Goal: Task Accomplishment & Management: Contribute content

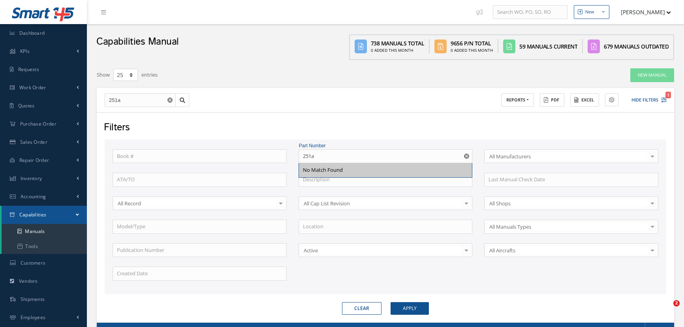
select select "25"
drag, startPoint x: 347, startPoint y: 158, endPoint x: 290, endPoint y: 148, distance: 57.8
click at [290, 148] on div "Book # Part Number 251a No Match Found Select All Manufacturers All Manufacture…" at bounding box center [386, 216] width 562 height 155
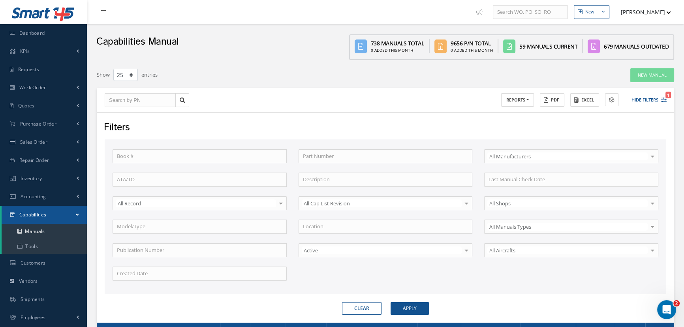
type input "2"
type input "27"
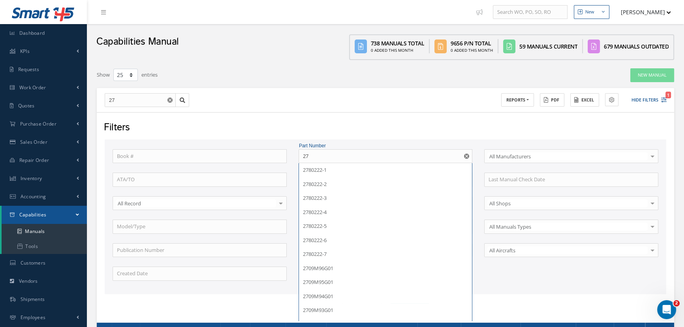
type input "278"
type input "2780"
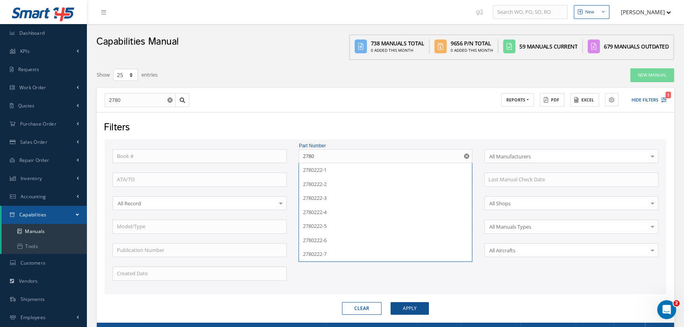
type input "27802"
type input "278022"
type input "2780222"
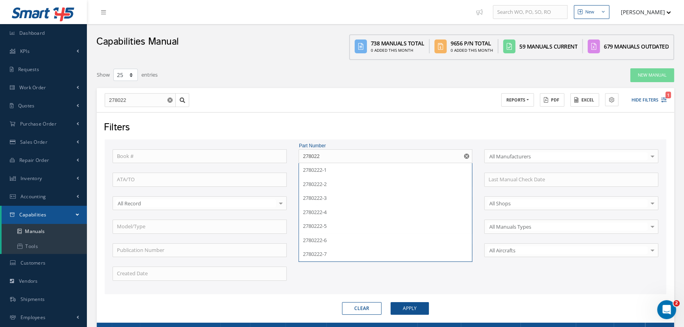
type input "2780222"
type input "2780222-"
type input "2780222-7"
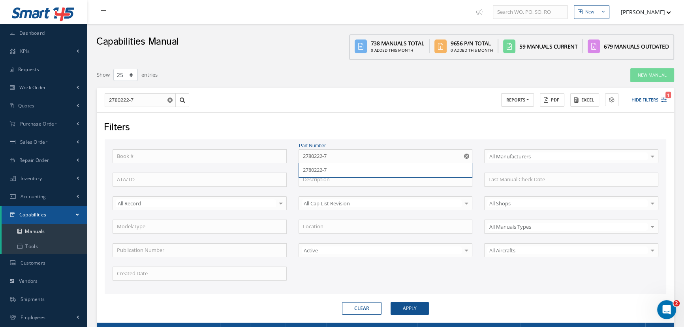
type input "2780222-7"
click at [391, 302] on button "Apply" at bounding box center [410, 308] width 38 height 13
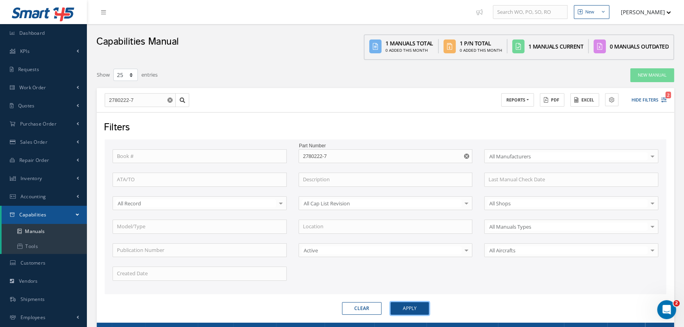
click at [406, 307] on button "Apply" at bounding box center [410, 308] width 38 height 13
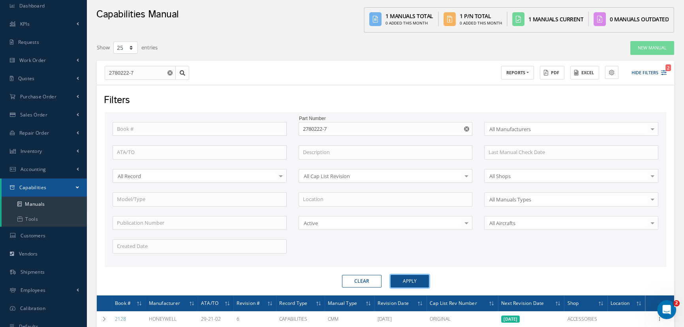
scroll to position [87, 0]
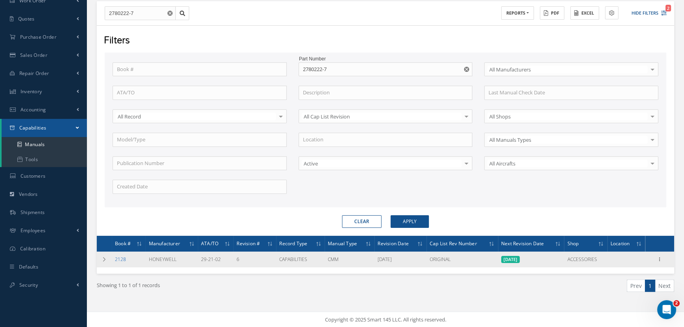
click at [118, 258] on link "2128" at bounding box center [120, 259] width 11 height 7
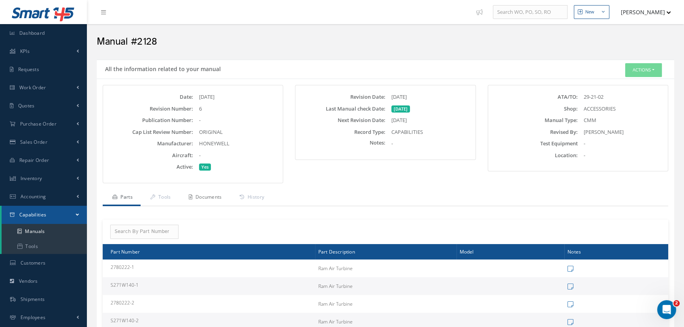
click at [204, 197] on link "Documents" at bounding box center [204, 198] width 51 height 17
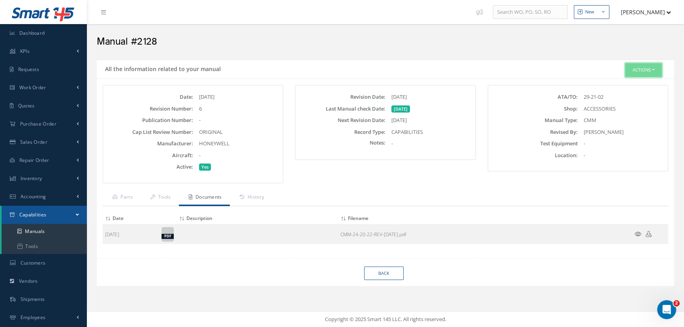
click at [644, 71] on button "Actions" at bounding box center [643, 70] width 37 height 14
click at [629, 82] on link "Edit" at bounding box center [631, 84] width 63 height 11
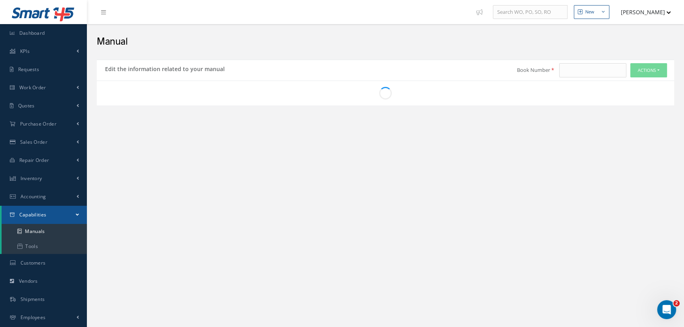
type input "2128"
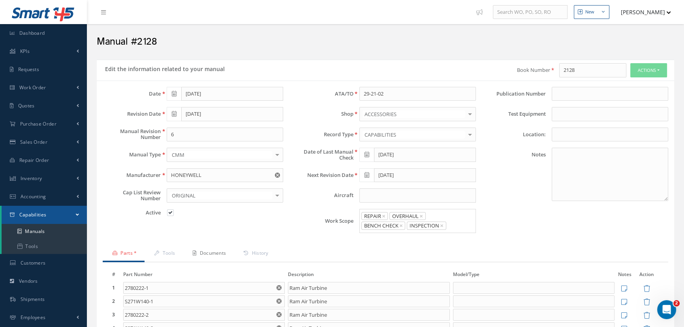
click at [210, 252] on link "Documents" at bounding box center [208, 254] width 51 height 17
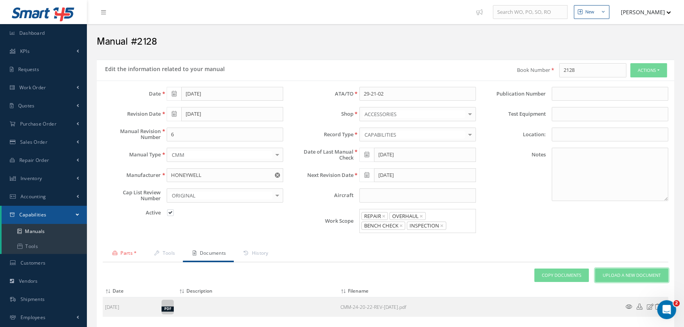
click at [617, 276] on span "Upload a New Document" at bounding box center [632, 275] width 58 height 7
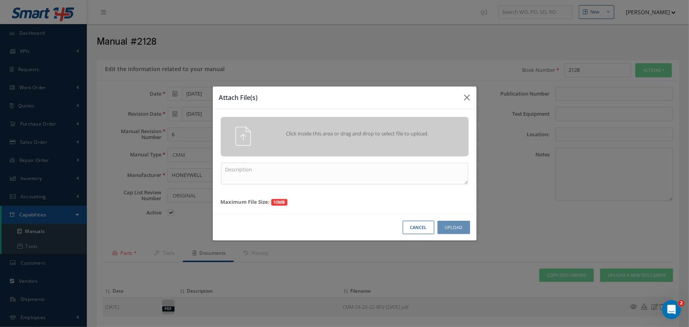
click at [322, 134] on span "Click inside this area or drag and drop to select file to upload." at bounding box center [357, 134] width 179 height 8
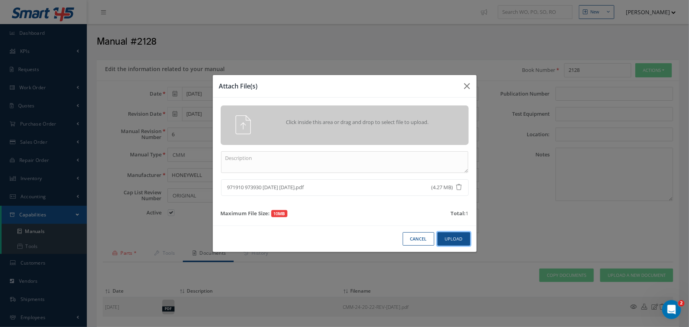
click at [454, 241] on button "Upload" at bounding box center [454, 239] width 33 height 14
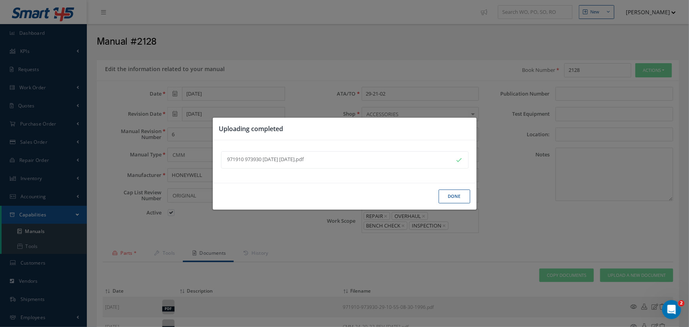
click at [457, 195] on button "Done" at bounding box center [455, 197] width 32 height 14
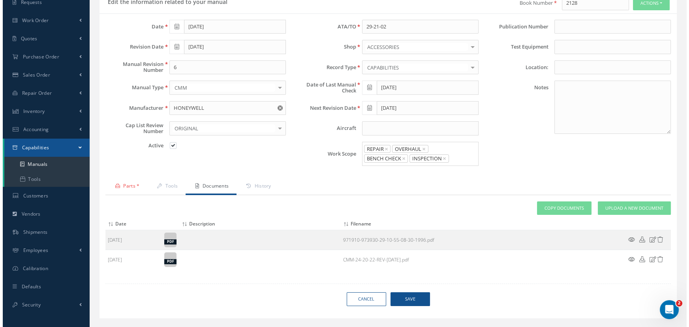
scroll to position [83, 0]
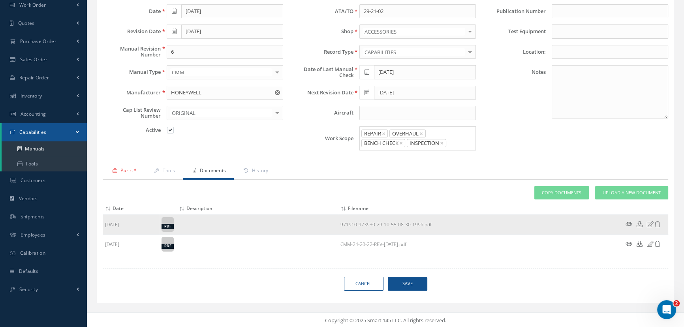
click at [168, 226] on div "pdf" at bounding box center [168, 226] width 12 height 5
click at [628, 221] on icon at bounding box center [629, 224] width 7 height 6
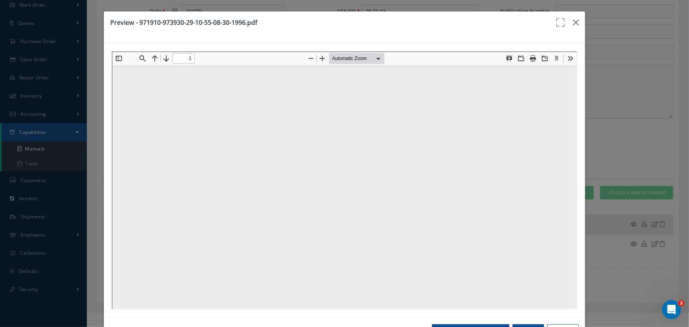
scroll to position [0, 0]
type input "0"
type input "1"
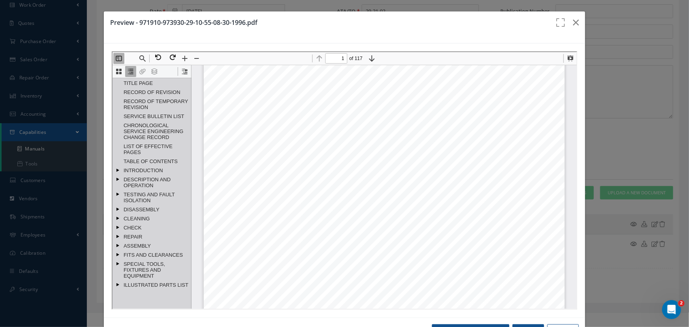
scroll to position [111, 0]
click at [573, 24] on icon "button" at bounding box center [576, 22] width 6 height 9
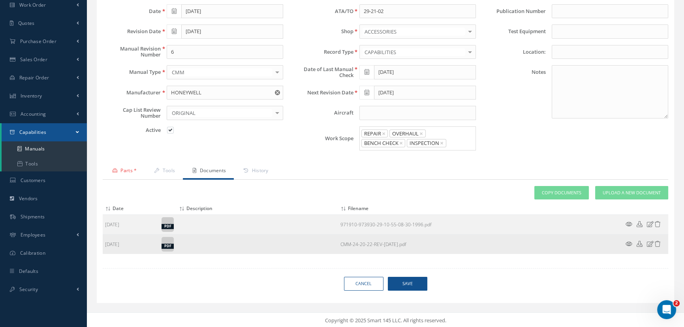
click at [626, 244] on icon at bounding box center [629, 244] width 7 height 6
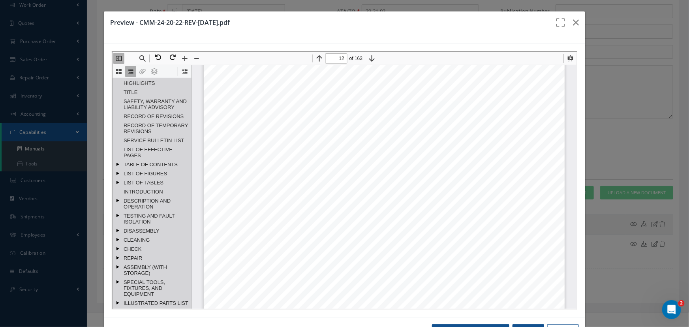
scroll to position [5605, 0]
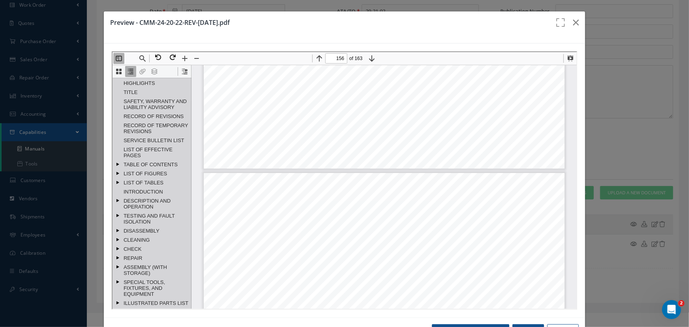
type input "155"
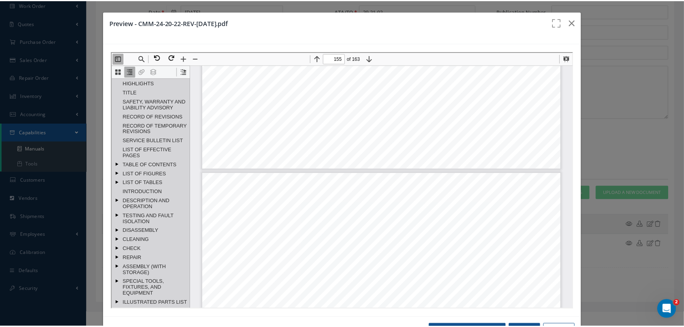
scroll to position [72813, 0]
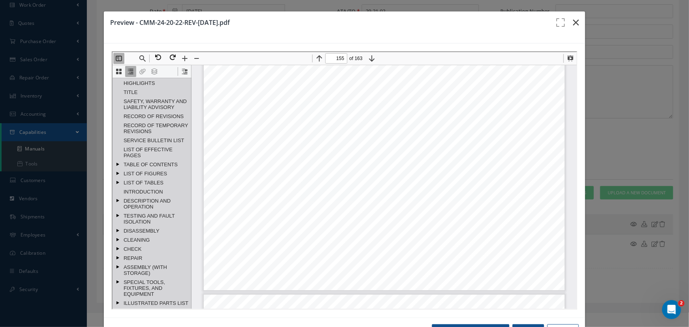
click at [573, 24] on icon "button" at bounding box center [576, 22] width 6 height 9
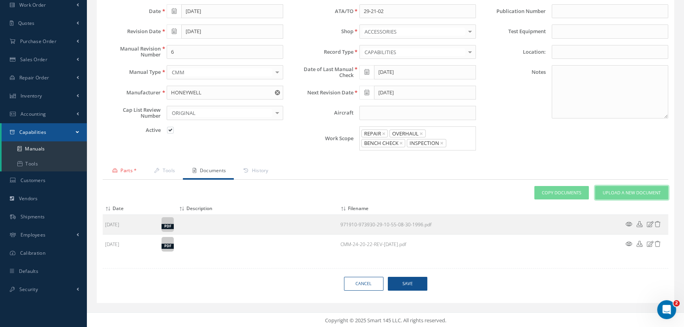
click at [616, 187] on link "Upload a New Document" at bounding box center [631, 193] width 73 height 14
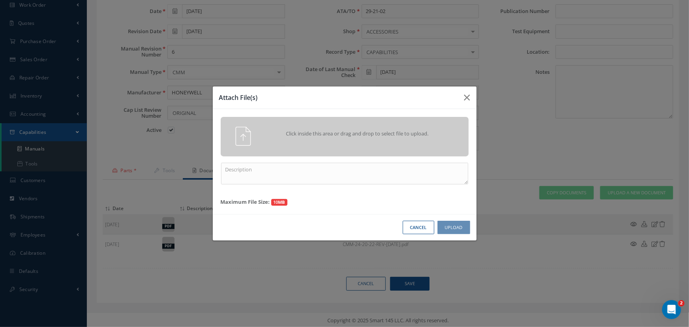
click at [385, 132] on span "Click inside this area or drag and drop to select file to upload." at bounding box center [357, 134] width 179 height 8
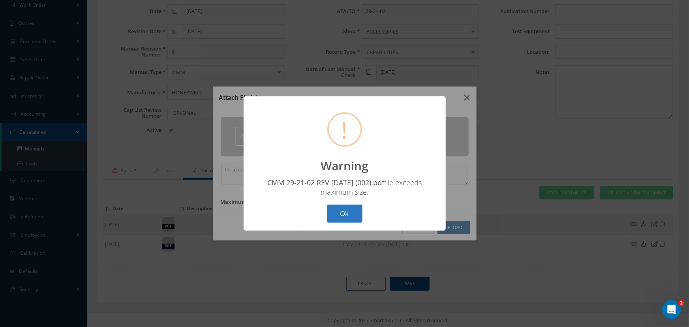
click at [336, 215] on button "Ok" at bounding box center [345, 214] width 36 height 19
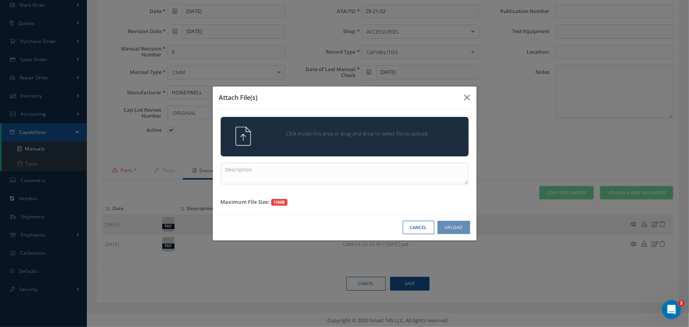
click at [378, 148] on div "Click inside this area or drag and drop to select file to upload." at bounding box center [345, 136] width 248 height 39
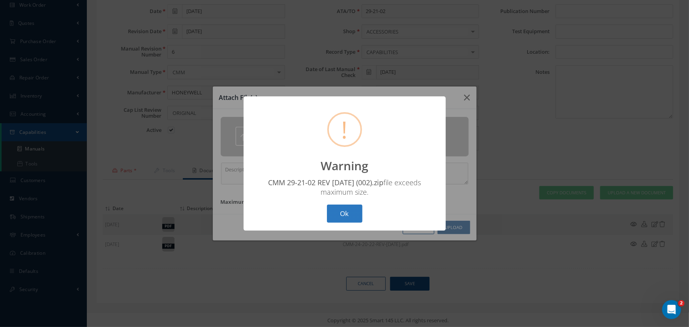
click at [349, 216] on button "Ok" at bounding box center [345, 214] width 36 height 19
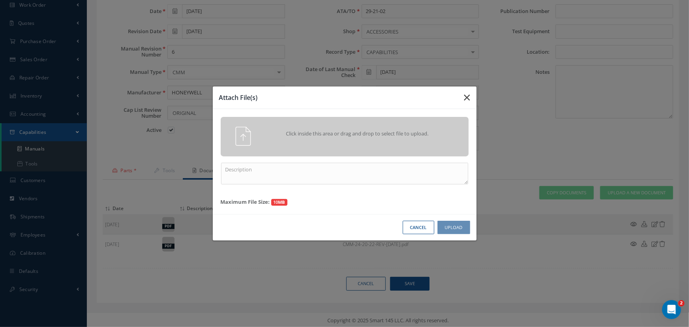
click at [466, 99] on icon "button" at bounding box center [468, 97] width 6 height 9
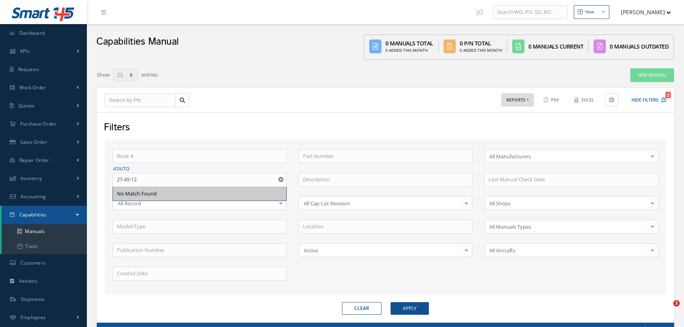
select select "25"
drag, startPoint x: 164, startPoint y: 180, endPoint x: 86, endPoint y: 180, distance: 78.2
click at [87, 180] on div "New New Work Order New Purchase Order New Customer Quote New Sales Order New Re…" at bounding box center [385, 201] width 597 height 402
type input "25-45-11"
click at [391, 302] on button "Apply" at bounding box center [410, 308] width 38 height 13
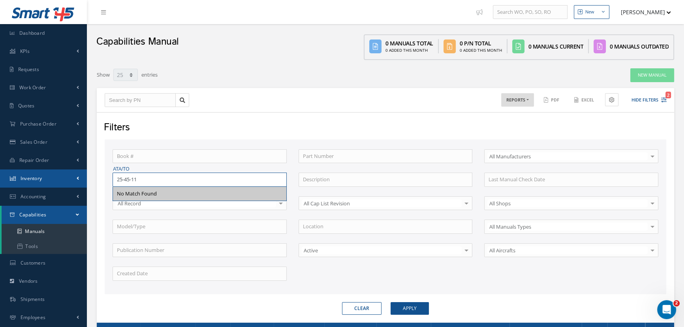
drag, startPoint x: 148, startPoint y: 179, endPoint x: 83, endPoint y: 179, distance: 64.8
click at [85, 179] on div "Smart 145 Dashboard KPIs Work Order Accounting Requests Work Order Receiving Ve…" at bounding box center [342, 201] width 684 height 402
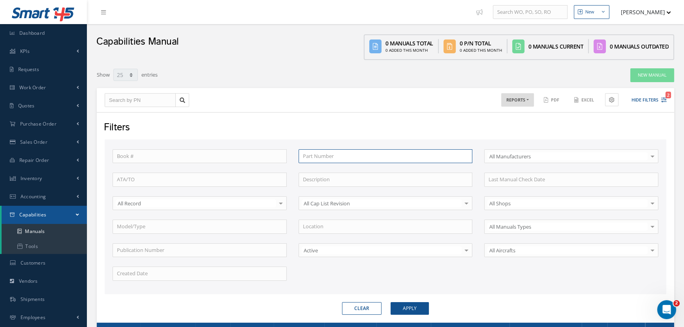
click at [306, 154] on input "text" at bounding box center [386, 156] width 174 height 14
type input "6"
type input "65"
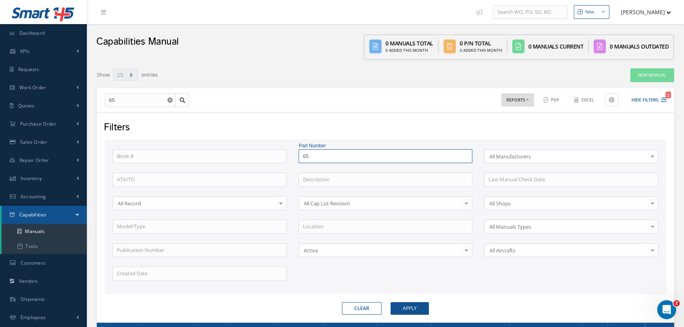
type input "65-"
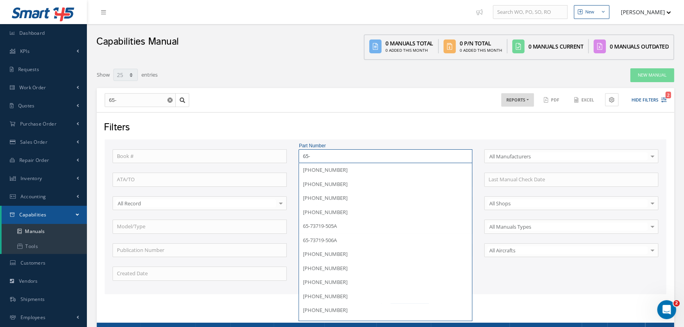
type input "65-4"
type input "65-49"
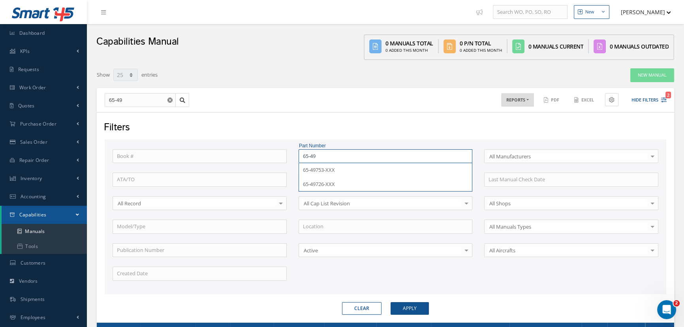
type input "65-499"
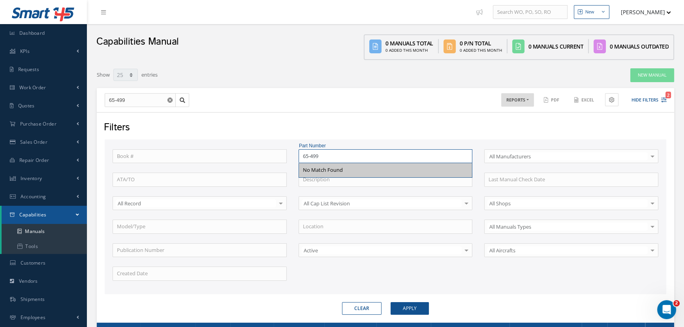
type input "65-49"
type input "65-4"
type input "65-"
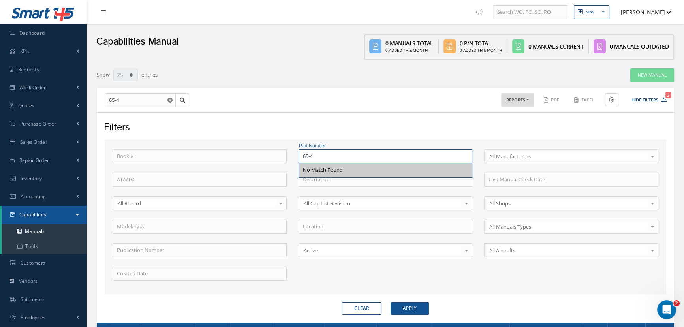
type input "65-"
type input "65"
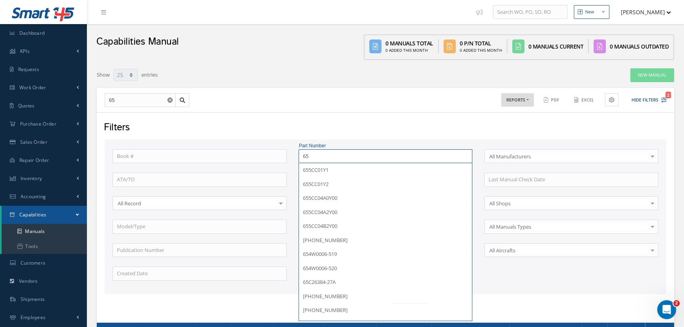
type input "65c"
type input "65c3"
type input "65c34"
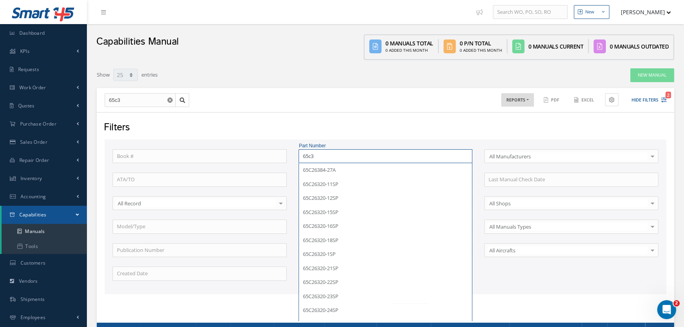
type input "65c34"
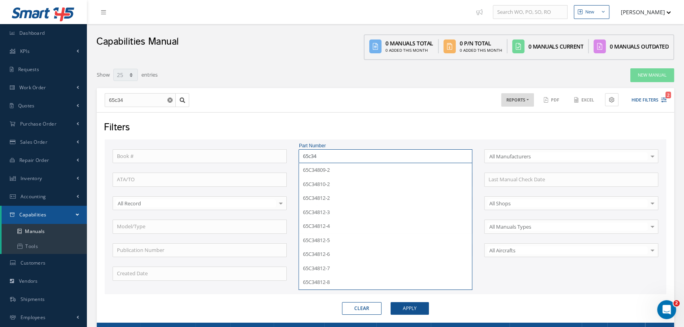
type input "65c347"
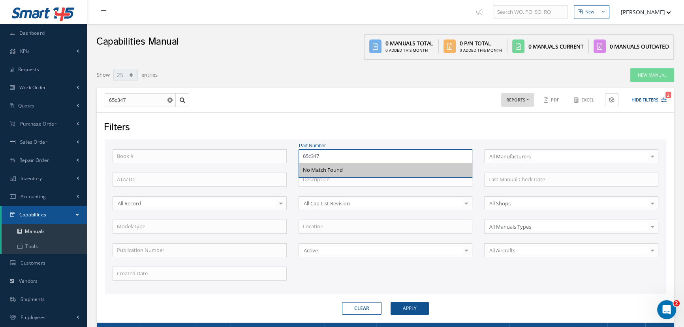
type input "65c34"
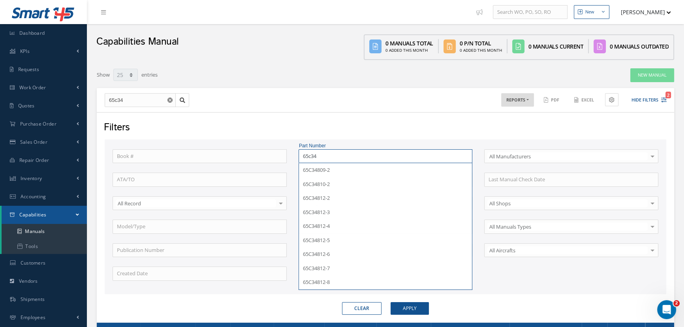
type input "65c3"
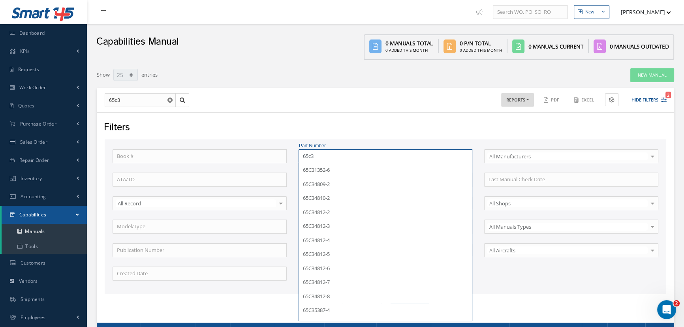
type input "65c36"
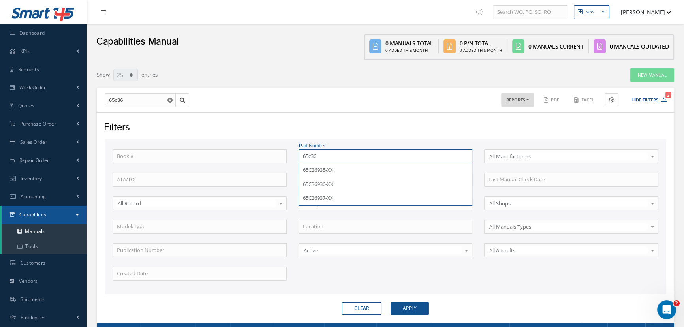
type input "65c368"
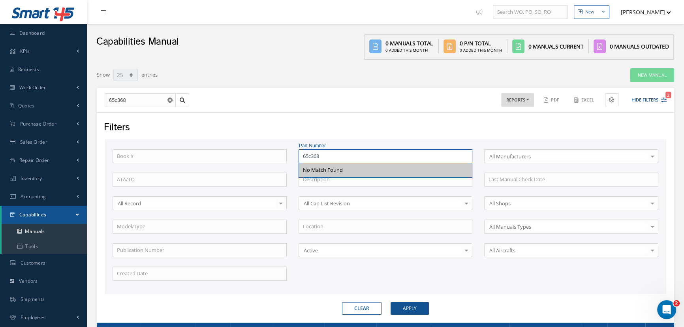
type input "65c368"
click at [48, 235] on link "Manuals" at bounding box center [44, 231] width 85 height 15
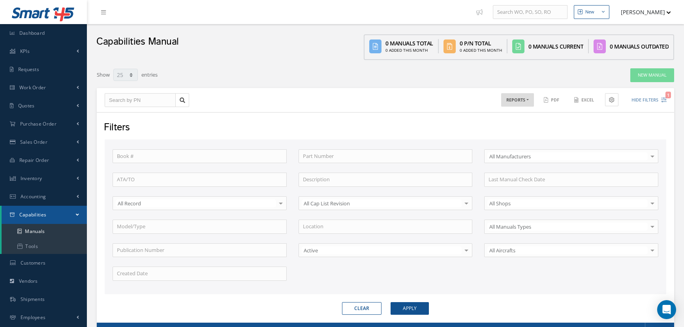
select select "25"
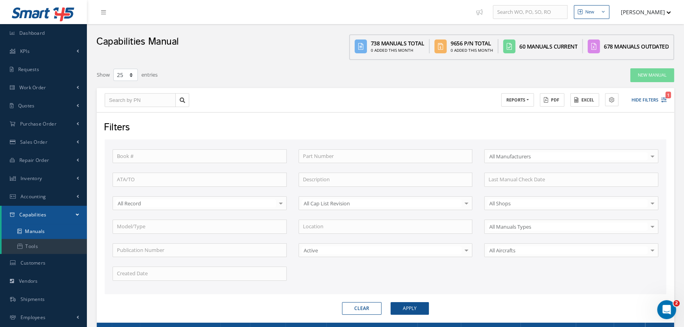
click at [55, 234] on link "Manuals" at bounding box center [44, 231] width 85 height 15
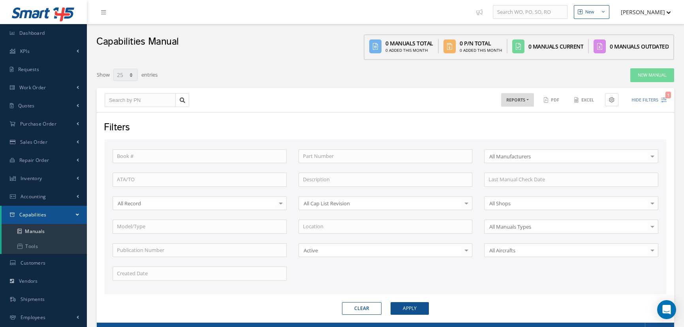
select select "25"
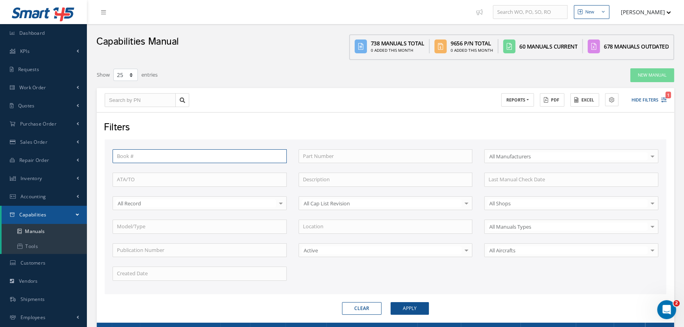
click at [157, 156] on input "text" at bounding box center [200, 156] width 174 height 14
type input "2128"
click at [391, 302] on button "Apply" at bounding box center [410, 308] width 38 height 13
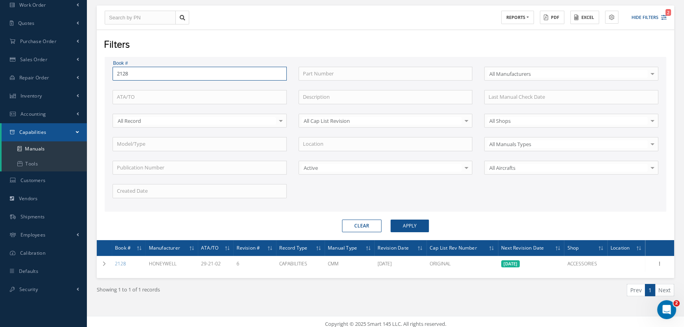
scroll to position [87, 0]
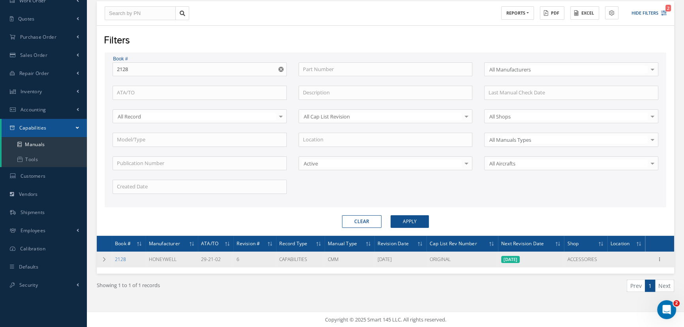
click at [122, 259] on link "2128" at bounding box center [120, 259] width 11 height 7
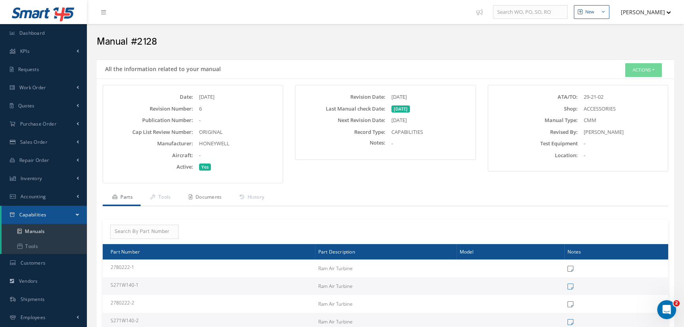
click at [213, 199] on link "Documents" at bounding box center [204, 198] width 51 height 17
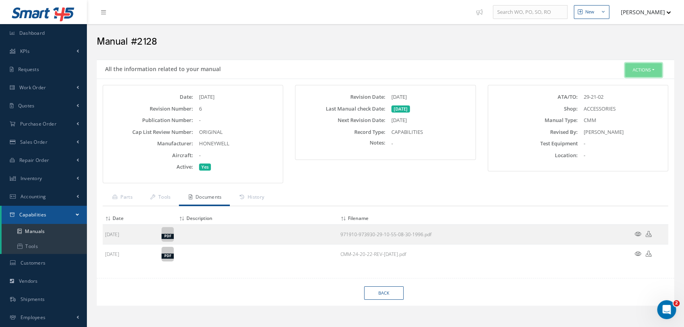
click at [648, 72] on button "Actions" at bounding box center [643, 70] width 37 height 14
click at [623, 86] on link "Edit" at bounding box center [631, 84] width 63 height 11
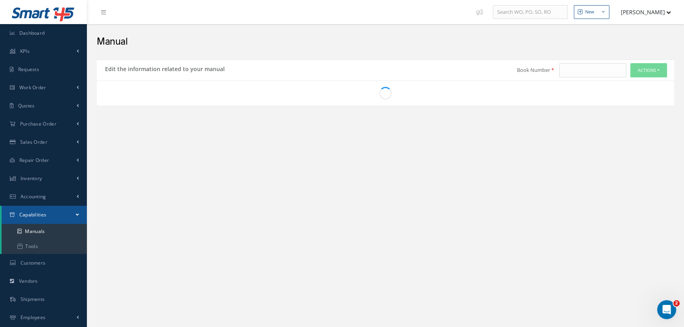
type input "2128"
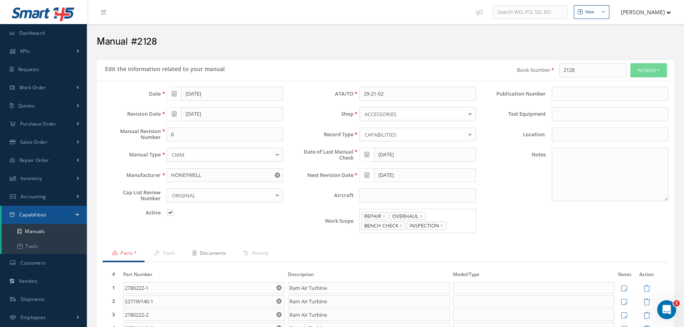
click at [217, 249] on link "Documents" at bounding box center [208, 254] width 51 height 17
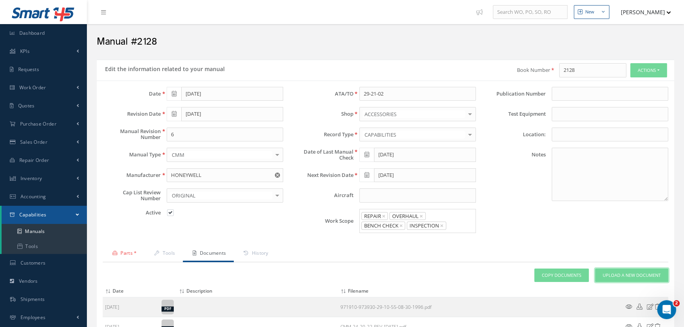
click at [628, 276] on span "Upload a New Document" at bounding box center [632, 275] width 58 height 7
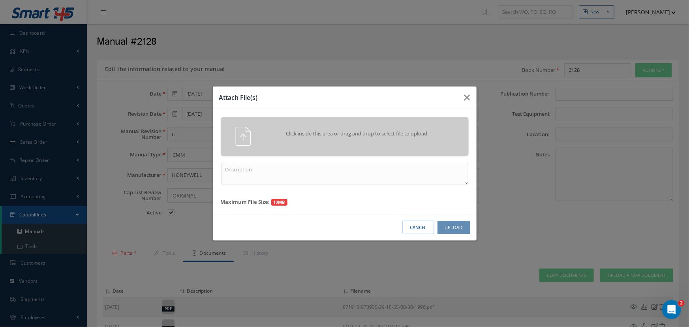
click at [371, 124] on div "Click inside this area or drag and drop to select file to upload." at bounding box center [345, 136] width 248 height 39
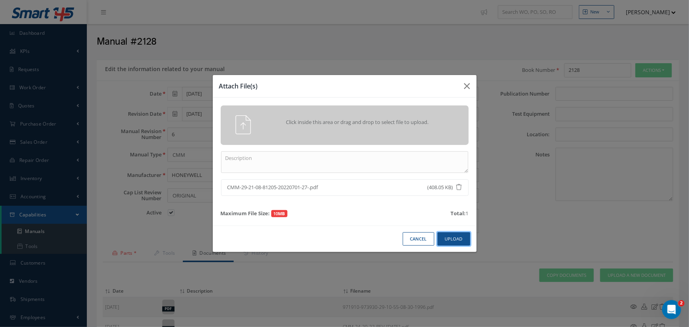
click at [450, 237] on button "Upload" at bounding box center [454, 239] width 33 height 14
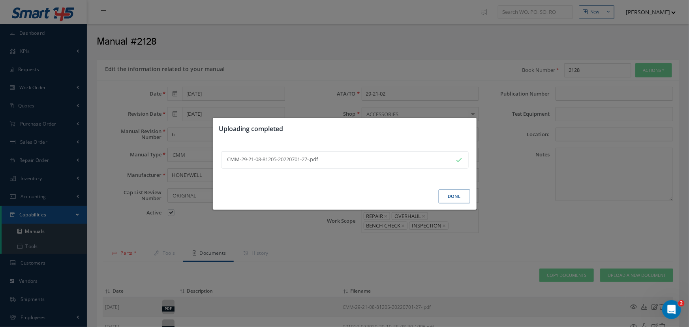
click at [456, 195] on button "Done" at bounding box center [455, 197] width 32 height 14
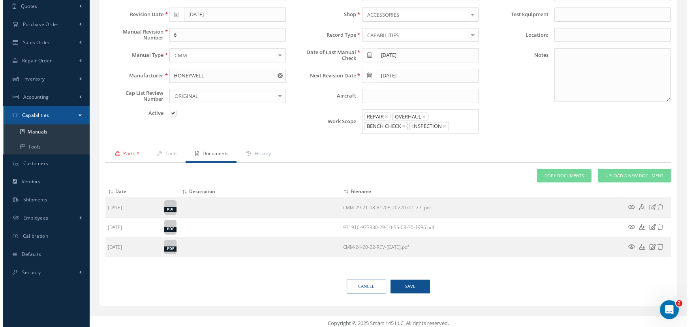
scroll to position [102, 0]
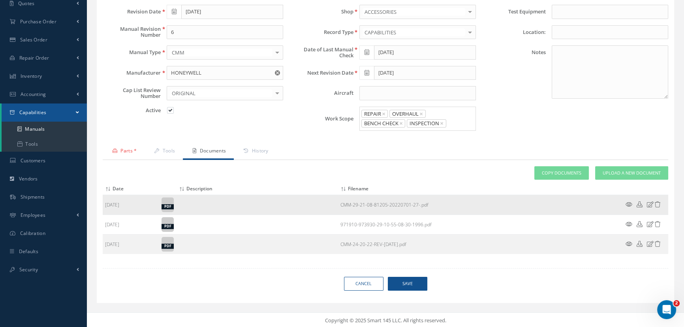
click at [629, 202] on icon at bounding box center [629, 204] width 7 height 6
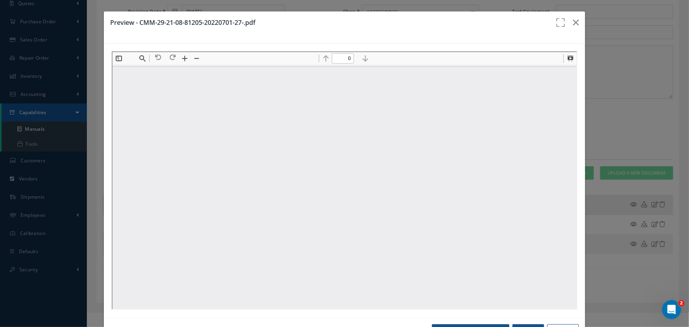
scroll to position [0, 0]
type input "1"
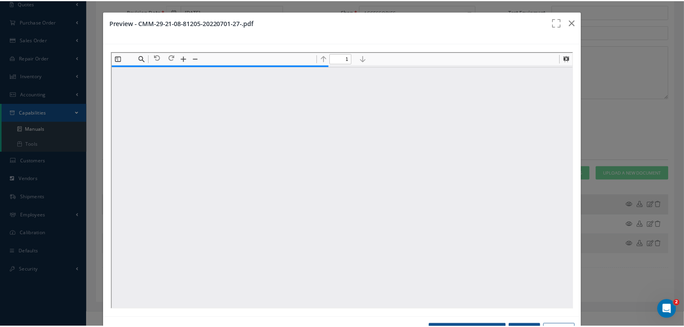
scroll to position [4, 0]
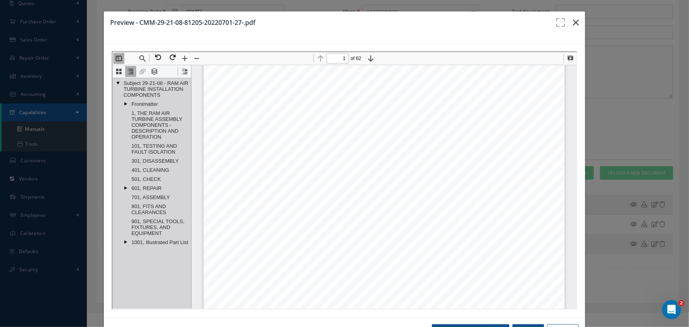
click at [574, 25] on icon "button" at bounding box center [576, 22] width 6 height 9
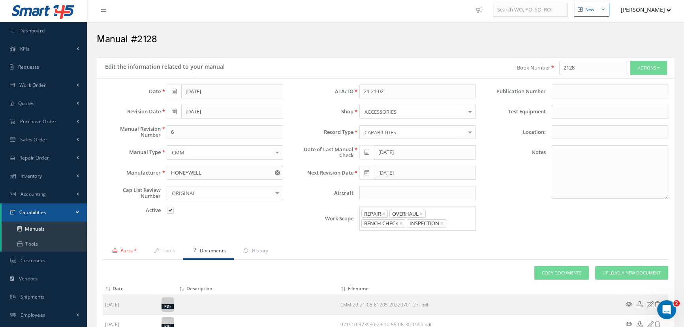
scroll to position [0, 0]
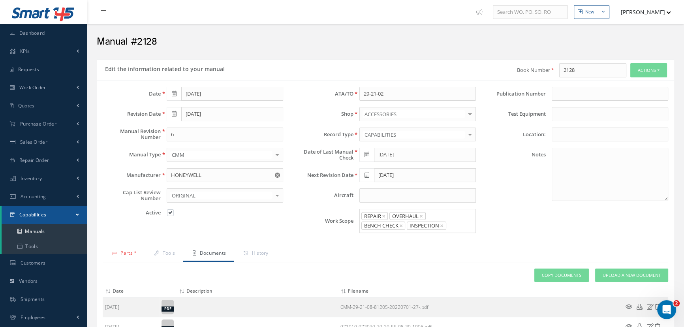
click at [120, 249] on link "Parts *" at bounding box center [124, 254] width 42 height 17
